Goal: Task Accomplishment & Management: Complete application form

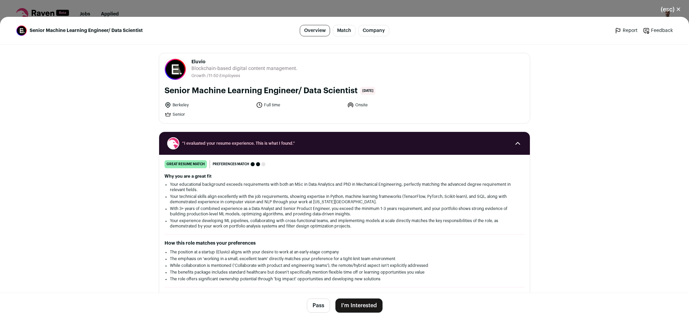
click at [345, 304] on button "I'm Interested" at bounding box center [359, 306] width 47 height 14
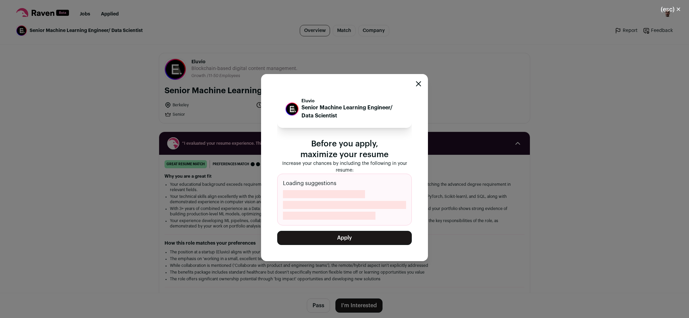
click at [378, 244] on button "Apply" at bounding box center [344, 238] width 135 height 14
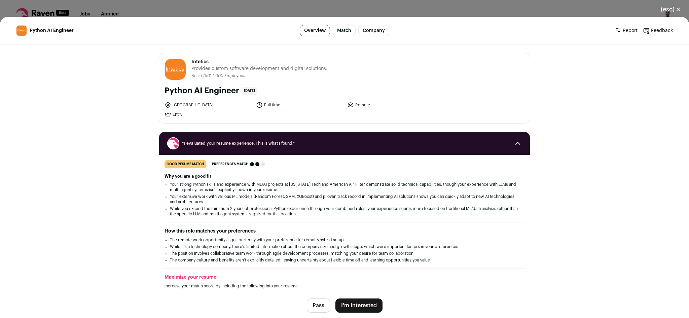
click at [343, 301] on button "I'm Interested" at bounding box center [359, 306] width 47 height 14
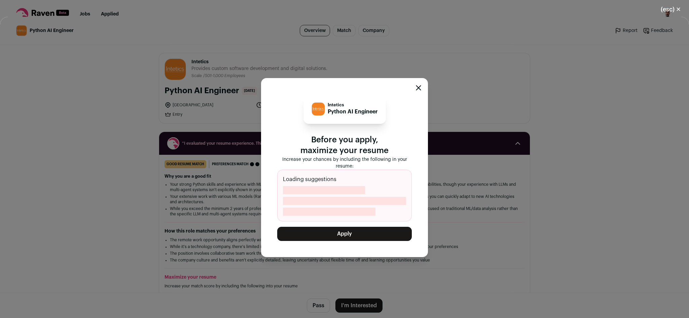
click at [372, 237] on button "Apply" at bounding box center [344, 234] width 135 height 14
